Goal: Task Accomplishment & Management: Use online tool/utility

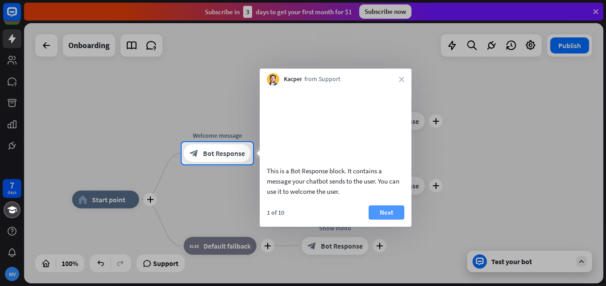
click at [387, 220] on button "Next" at bounding box center [387, 213] width 36 height 14
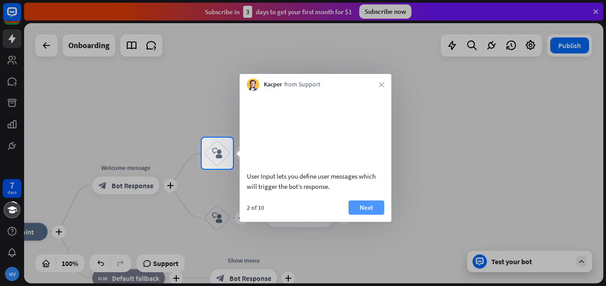
click at [368, 215] on button "Next" at bounding box center [366, 208] width 36 height 14
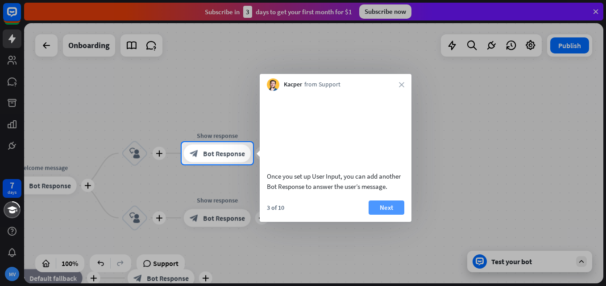
click at [391, 215] on button "Next" at bounding box center [387, 208] width 36 height 14
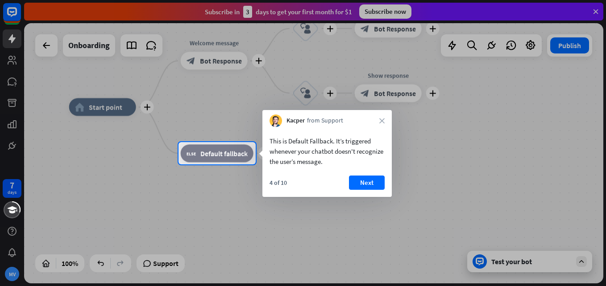
click at [365, 190] on div "4 of 10 Next" at bounding box center [326, 186] width 129 height 21
click at [363, 187] on button "Next" at bounding box center [367, 183] width 36 height 14
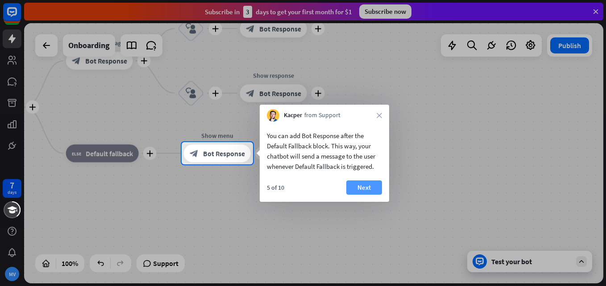
drag, startPoint x: 363, startPoint y: 187, endPoint x: 356, endPoint y: 185, distance: 7.6
click at [356, 185] on body "7 days MV close Product Help First steps Get started with ChatBot Help Center F…" at bounding box center [303, 143] width 606 height 286
click at [358, 186] on button "Next" at bounding box center [364, 188] width 36 height 14
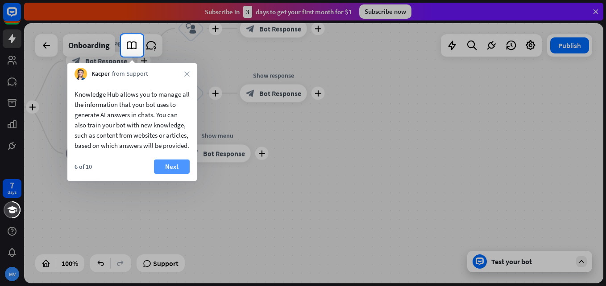
click at [170, 174] on button "Next" at bounding box center [172, 167] width 36 height 14
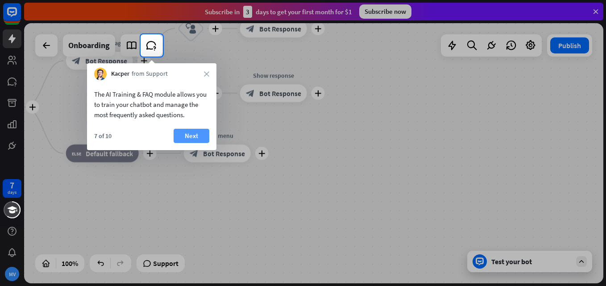
click at [185, 134] on button "Next" at bounding box center [192, 136] width 36 height 14
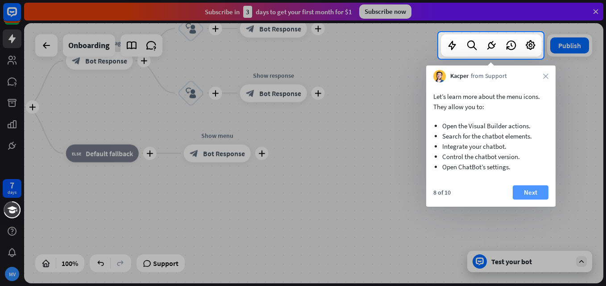
click at [525, 194] on button "Next" at bounding box center [531, 193] width 36 height 14
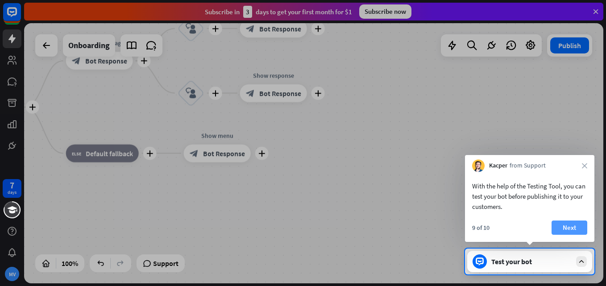
click at [564, 228] on button "Next" at bounding box center [569, 228] width 36 height 14
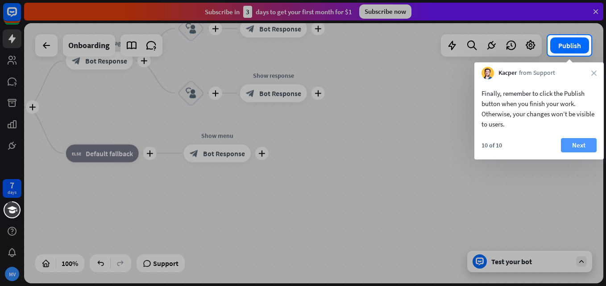
click at [570, 145] on button "Next" at bounding box center [579, 145] width 36 height 14
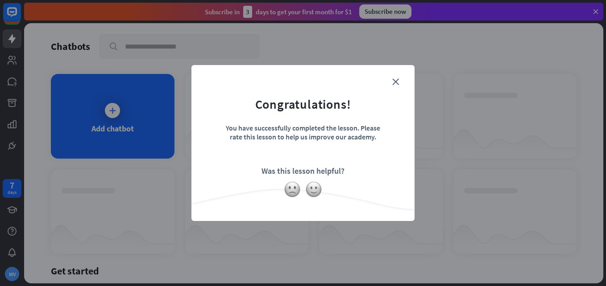
click at [392, 78] on form "Congratulations! You have successfully completed the lesson. Please rate this l…" at bounding box center [303, 129] width 201 height 107
click at [308, 186] on img at bounding box center [313, 189] width 17 height 17
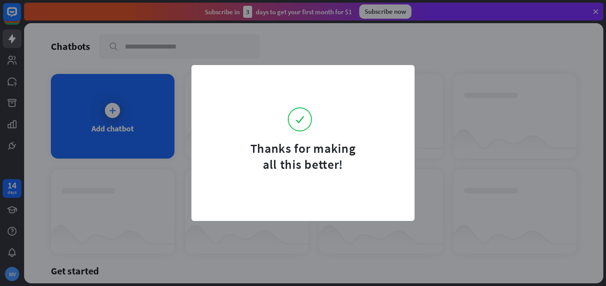
click at [390, 78] on form "Thanks for making all this better!" at bounding box center [303, 124] width 201 height 96
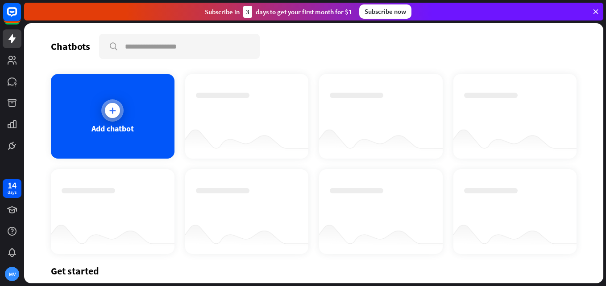
click at [99, 116] on div "Add chatbot" at bounding box center [113, 116] width 124 height 85
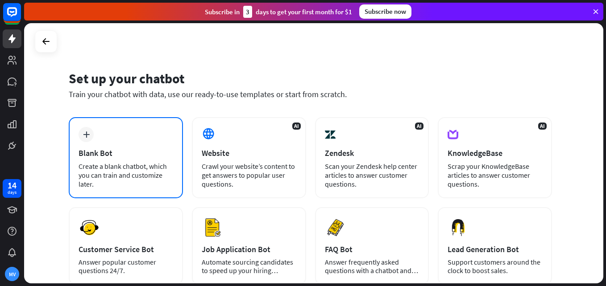
click at [132, 176] on div "Create a blank chatbot, which you can train and customize later." at bounding box center [126, 175] width 95 height 27
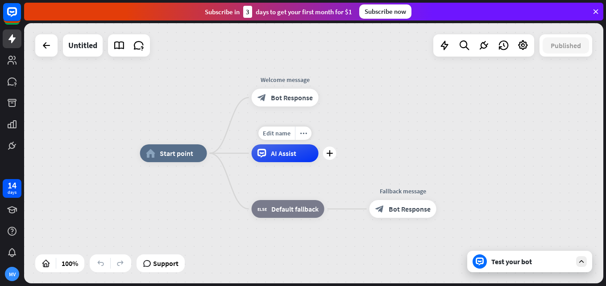
click at [271, 157] on span "AI Assist" at bounding box center [283, 153] width 25 height 9
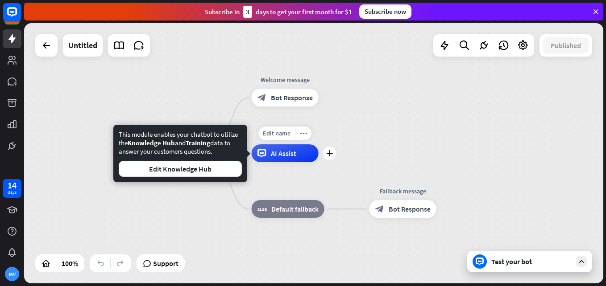
click at [293, 158] on div "AI Assist" at bounding box center [285, 154] width 67 height 18
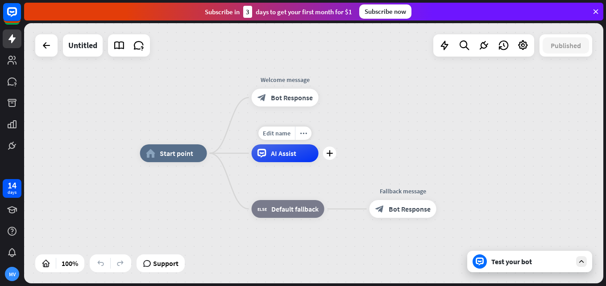
click at [293, 158] on div "AI Assist" at bounding box center [285, 154] width 67 height 18
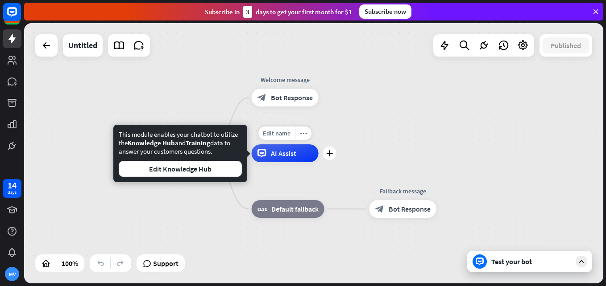
click at [280, 161] on div "AI Assist" at bounding box center [285, 154] width 67 height 18
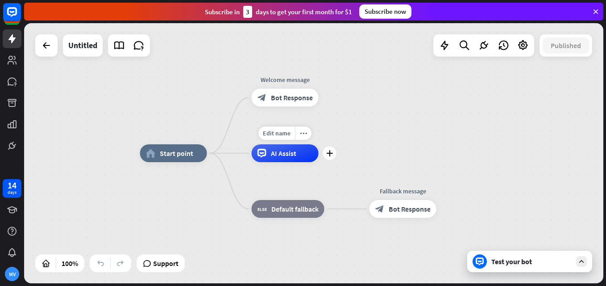
click at [291, 162] on div "Edit name more_horiz plus AI Assist" at bounding box center [285, 154] width 67 height 18
click at [326, 154] on div "plus" at bounding box center [329, 153] width 13 height 13
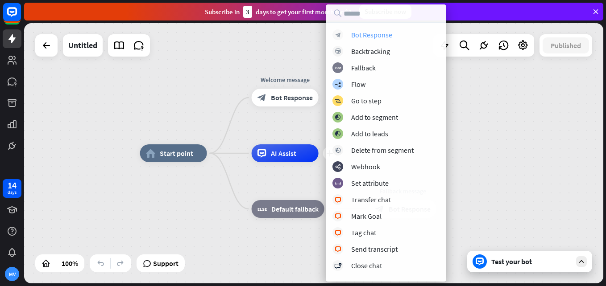
click at [374, 38] on div "Bot Response" at bounding box center [371, 34] width 41 height 9
